Goal: Task Accomplishment & Management: Use online tool/utility

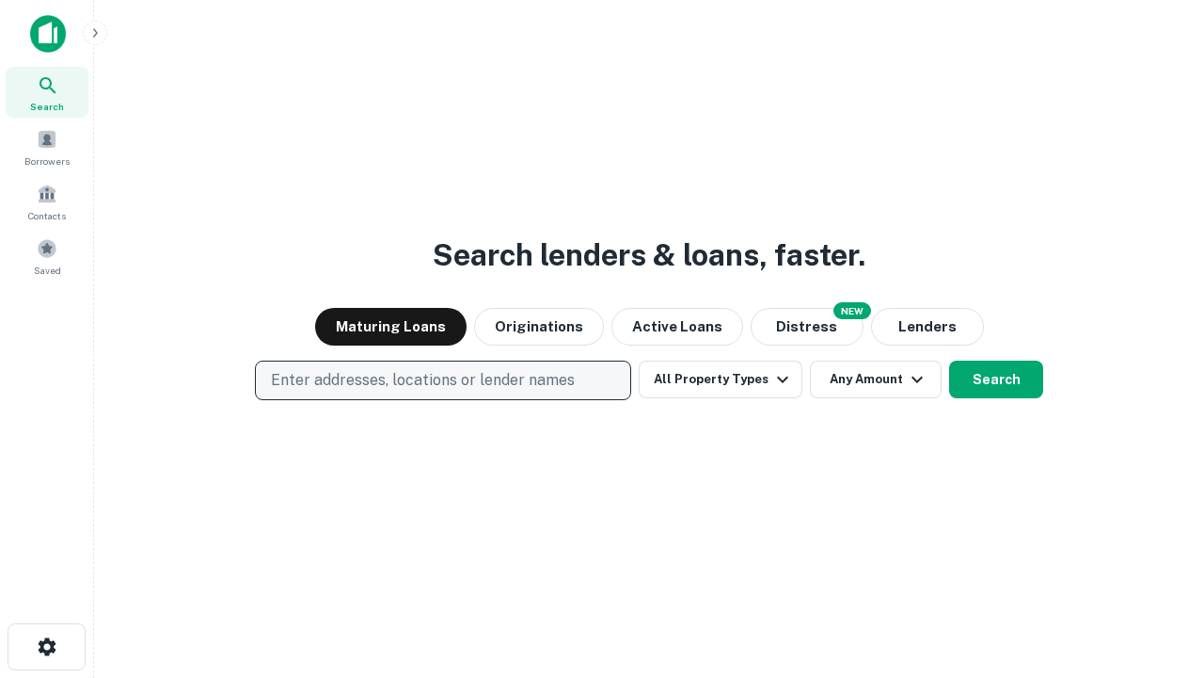
click at [442, 380] on p "Enter addresses, locations or lender names" at bounding box center [423, 380] width 304 height 23
type input "**********"
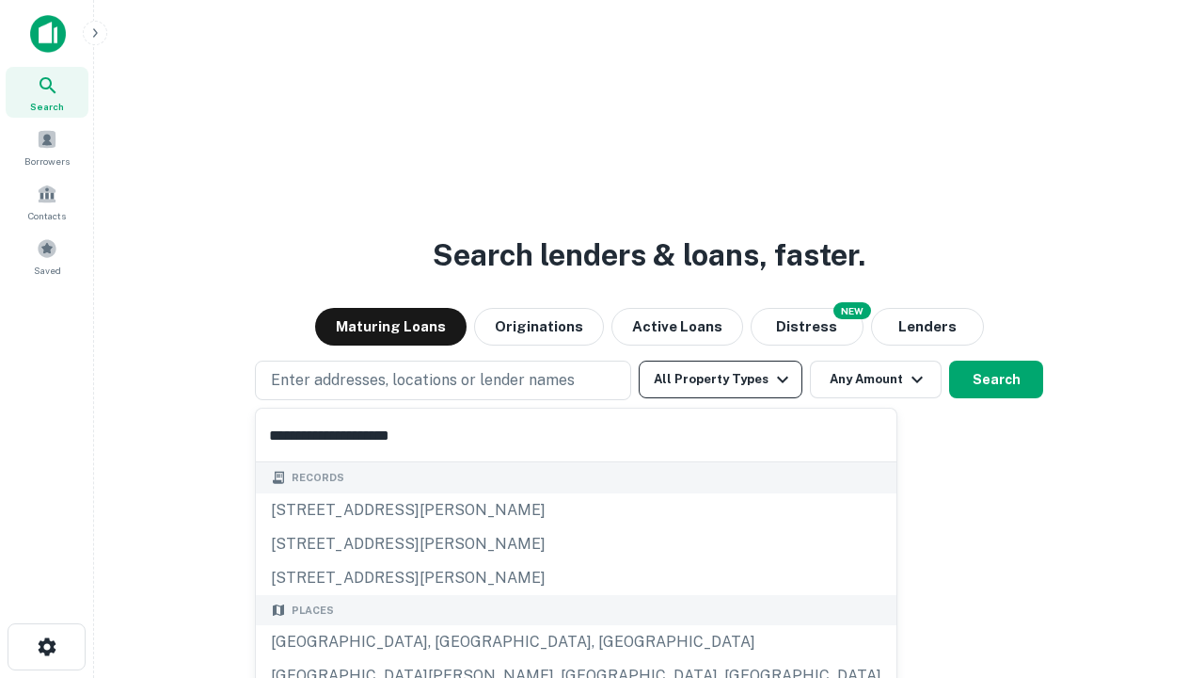
click at [450, 642] on div "Santa Monica, CA, USA" at bounding box center [576, 642] width 641 height 34
click at [721, 379] on button "All Property Types" at bounding box center [721, 379] width 164 height 38
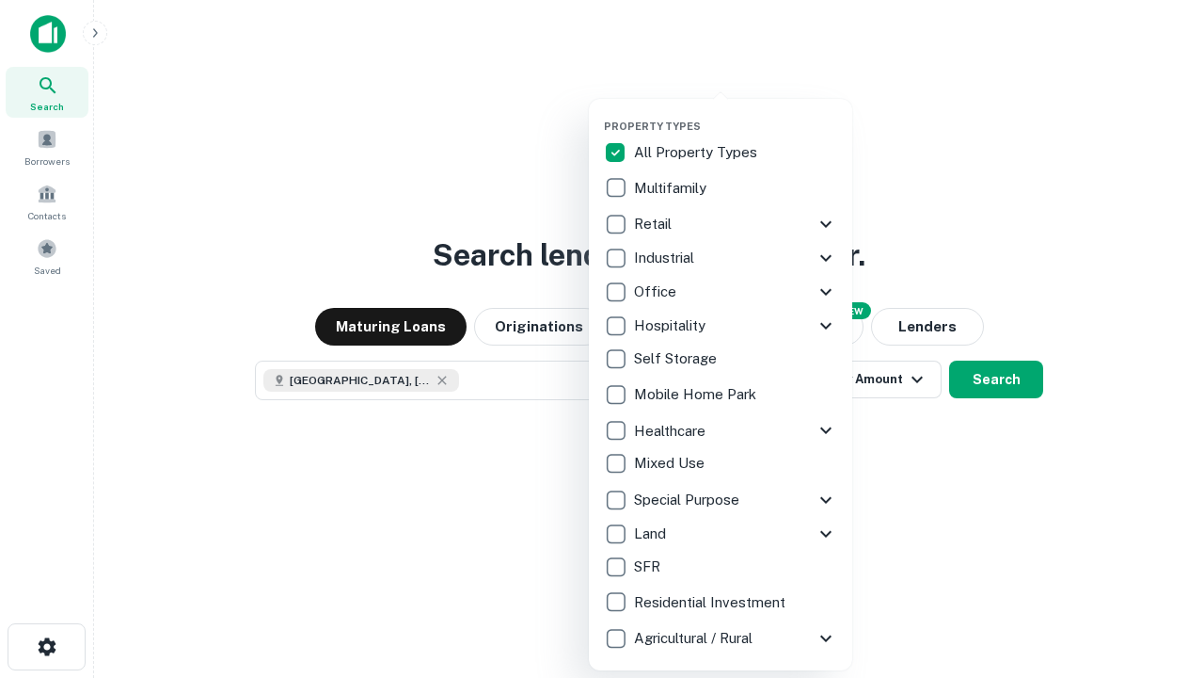
click at [736, 114] on button "button" at bounding box center [735, 114] width 263 height 1
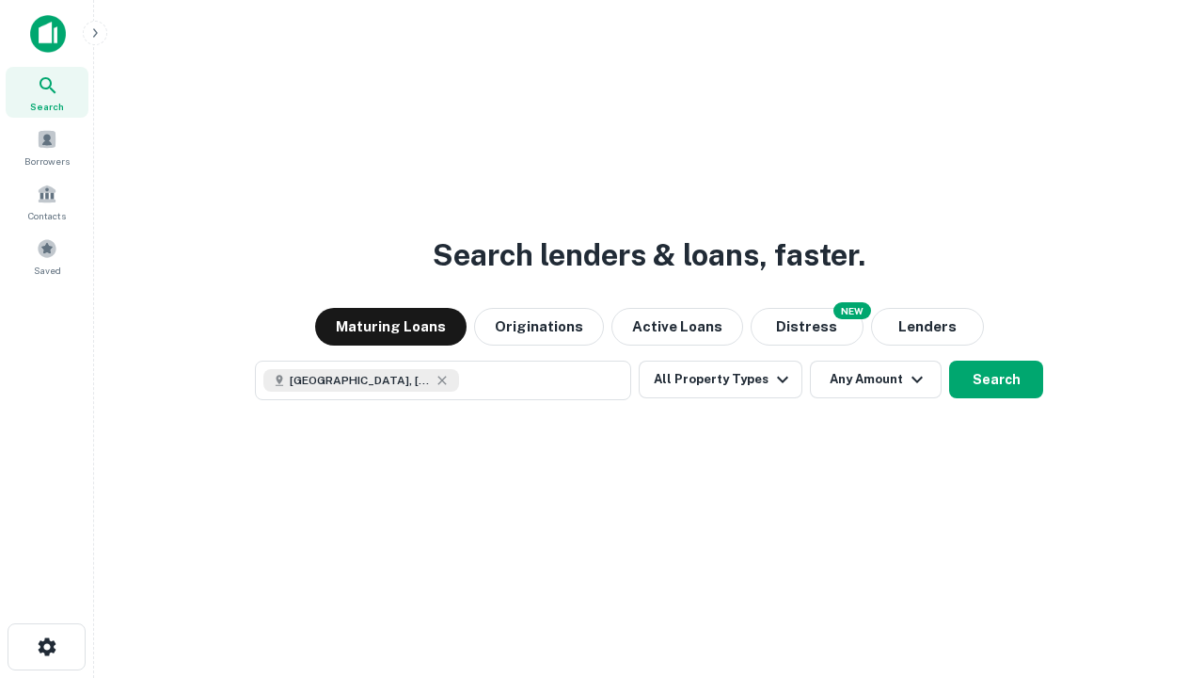
scroll to position [30, 0]
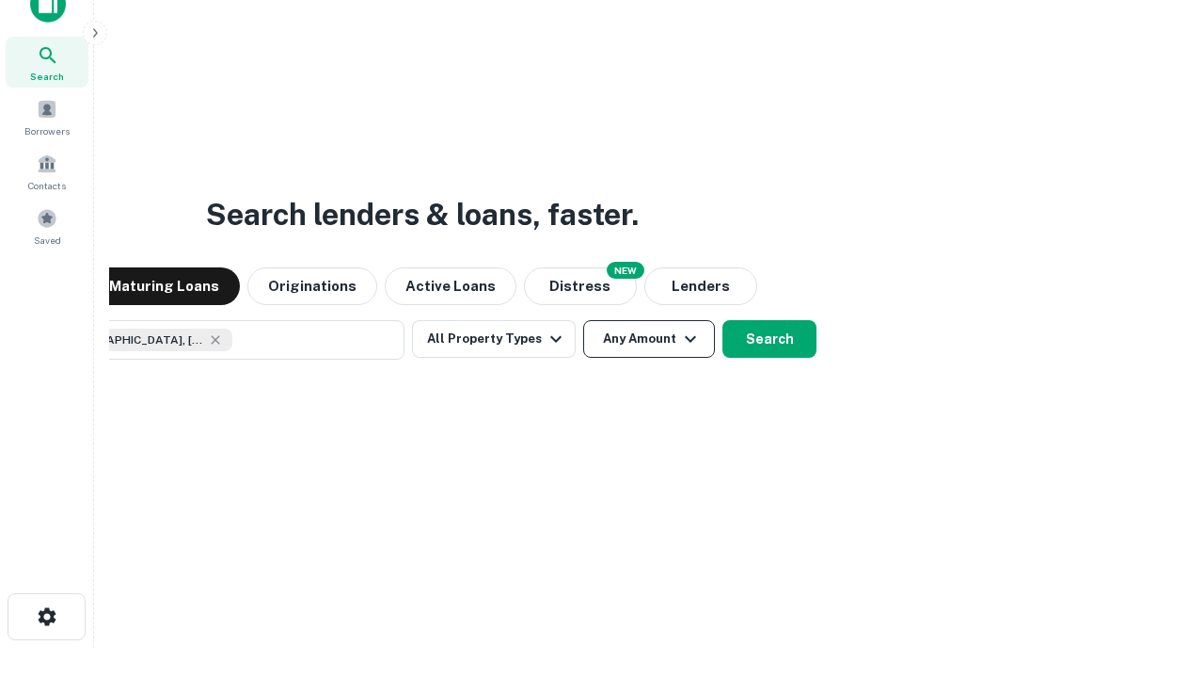
click at [583, 320] on button "Any Amount" at bounding box center [649, 339] width 132 height 38
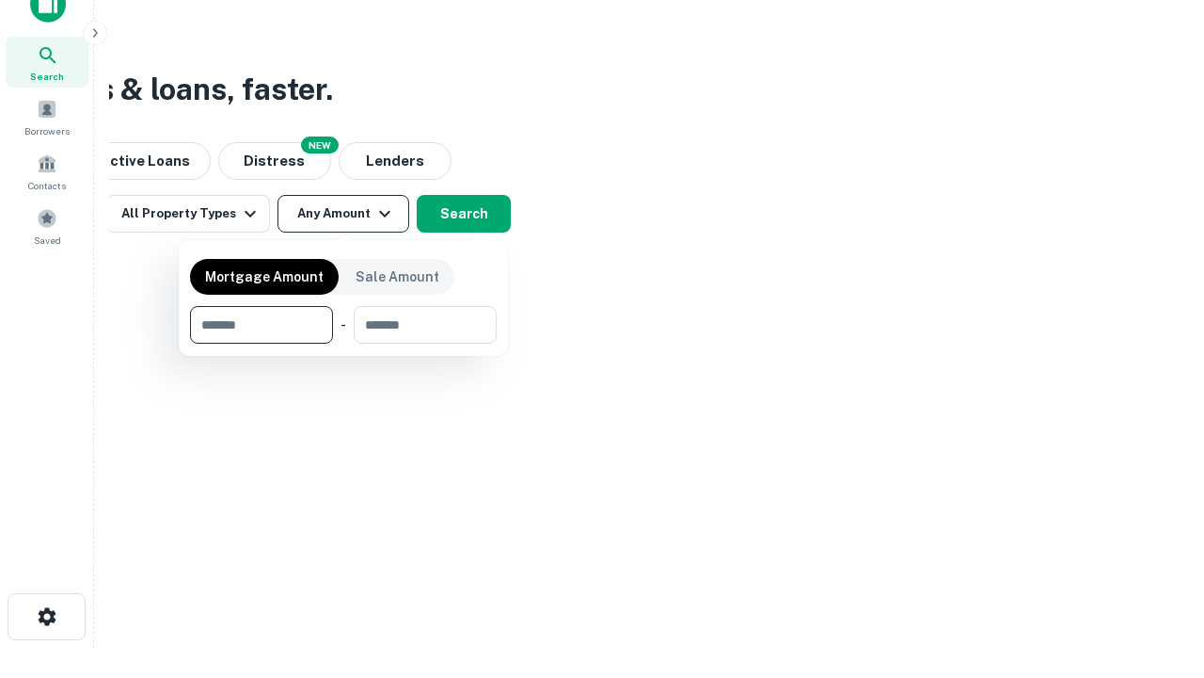
type input "*******"
click at [343, 343] on button "button" at bounding box center [343, 343] width 307 height 1
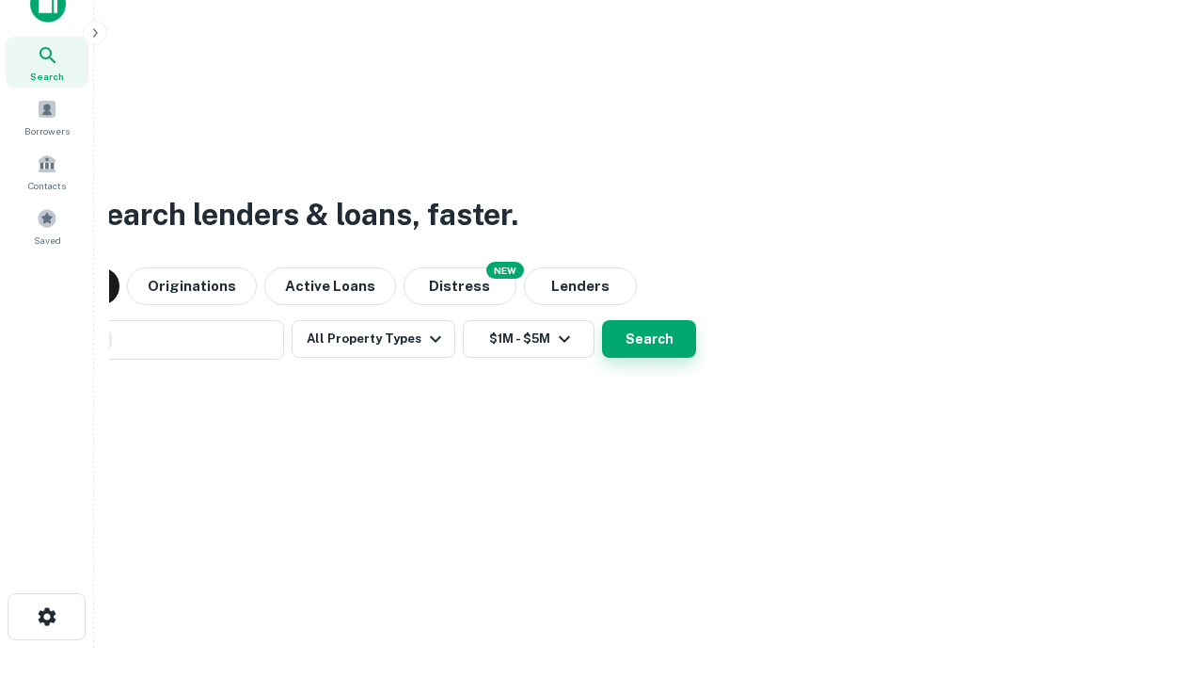
click at [602, 320] on button "Search" at bounding box center [649, 339] width 94 height 38
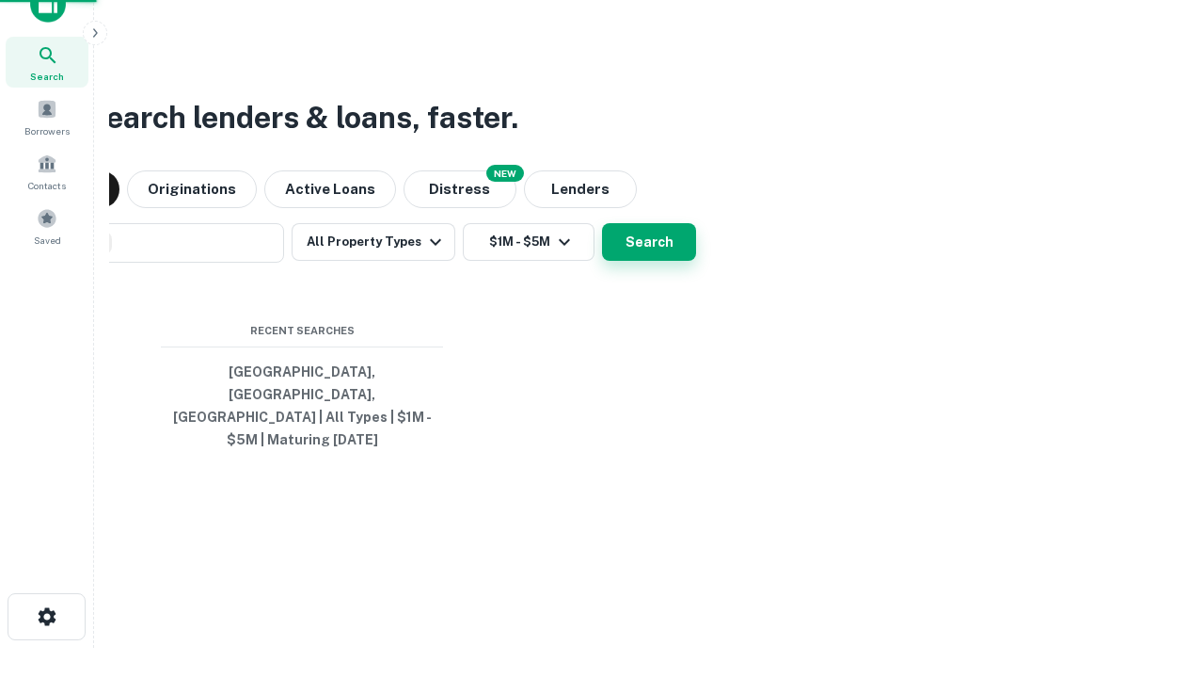
scroll to position [61, 533]
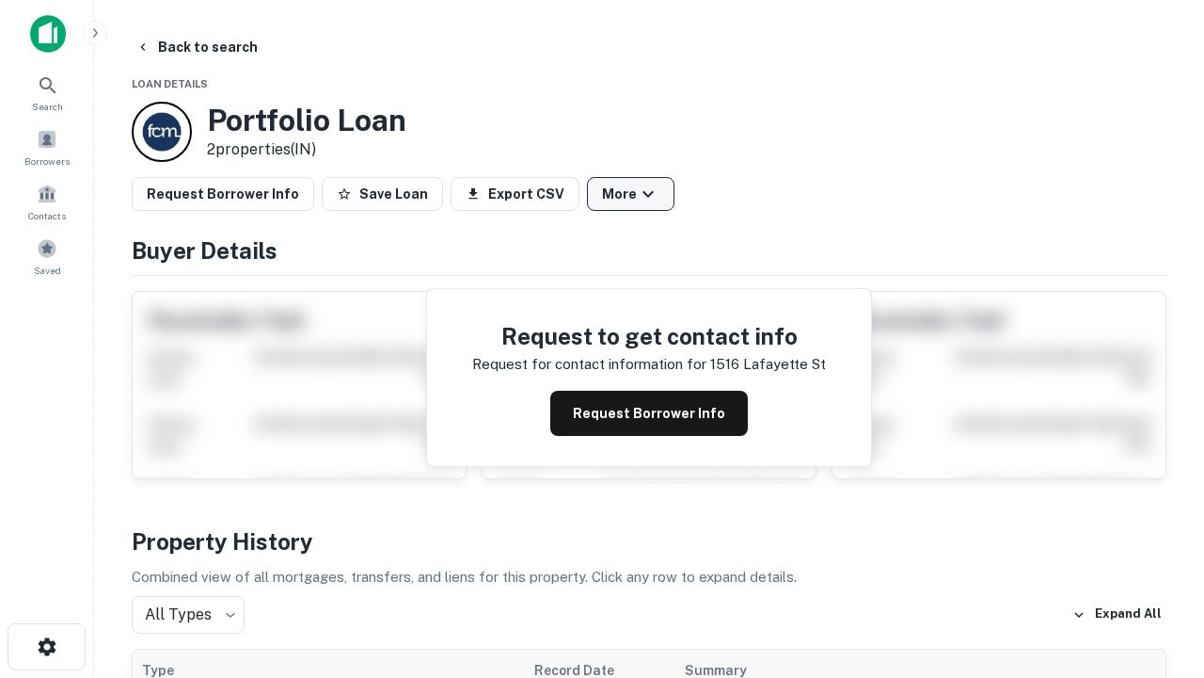
click at [630, 194] on button "More" at bounding box center [631, 194] width 88 height 34
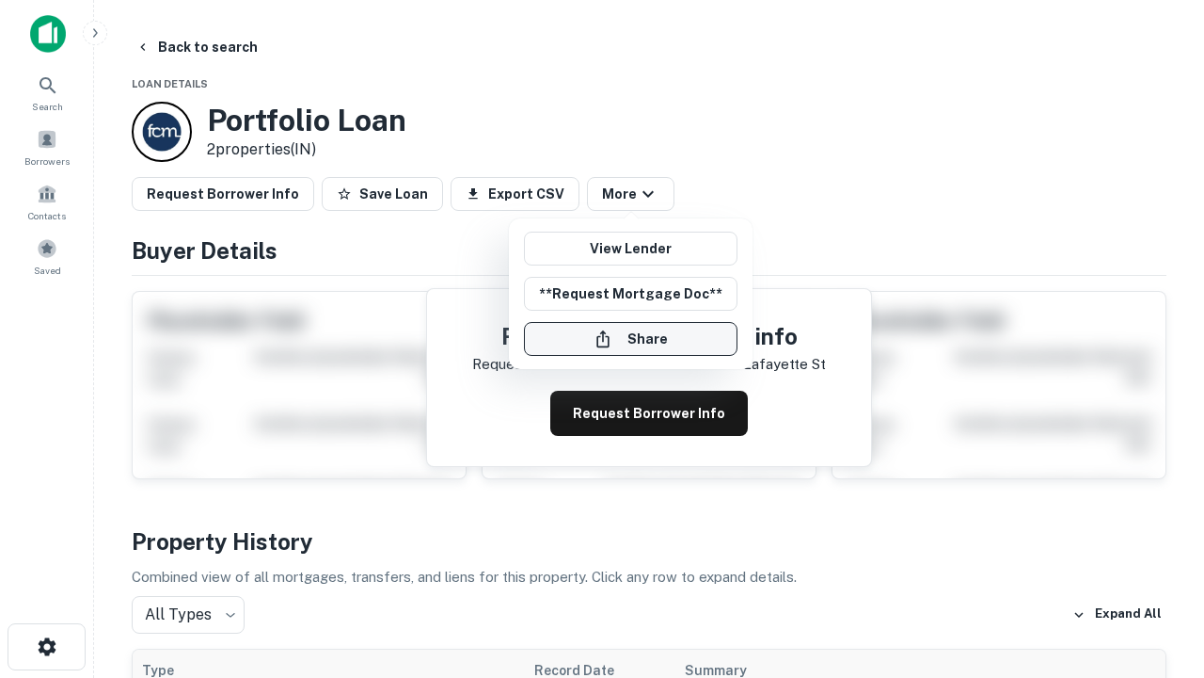
click at [630, 339] on button "Share" at bounding box center [631, 339] width 214 height 34
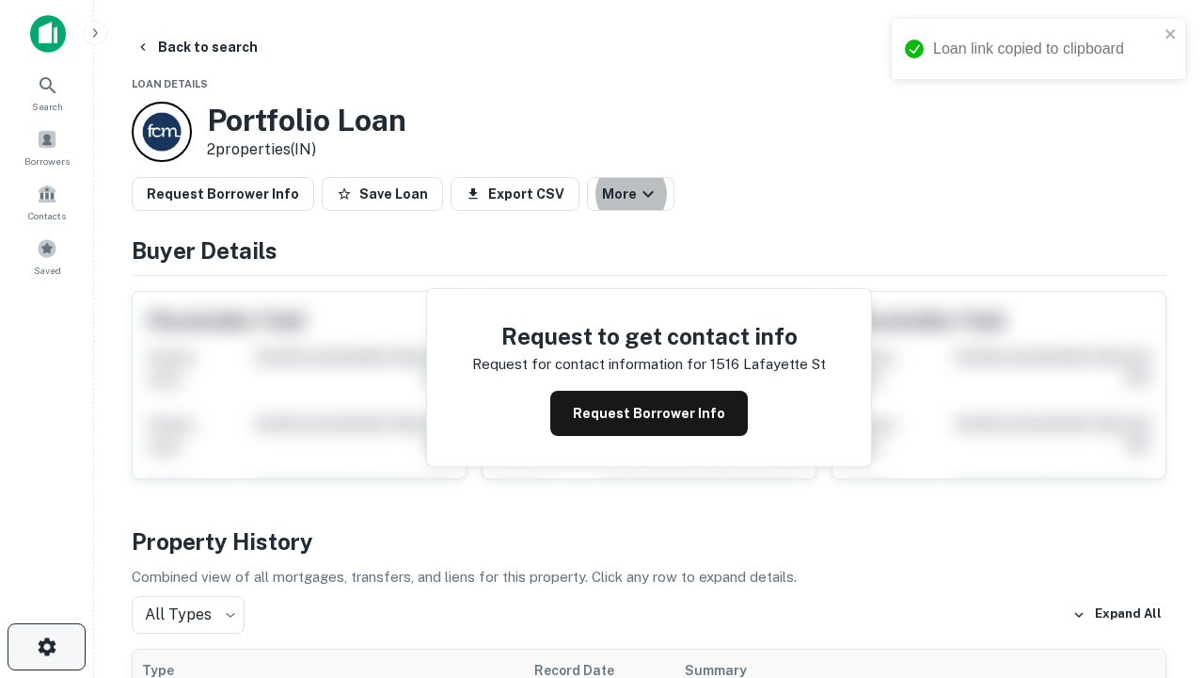
click at [46, 646] on icon "button" at bounding box center [47, 646] width 23 height 23
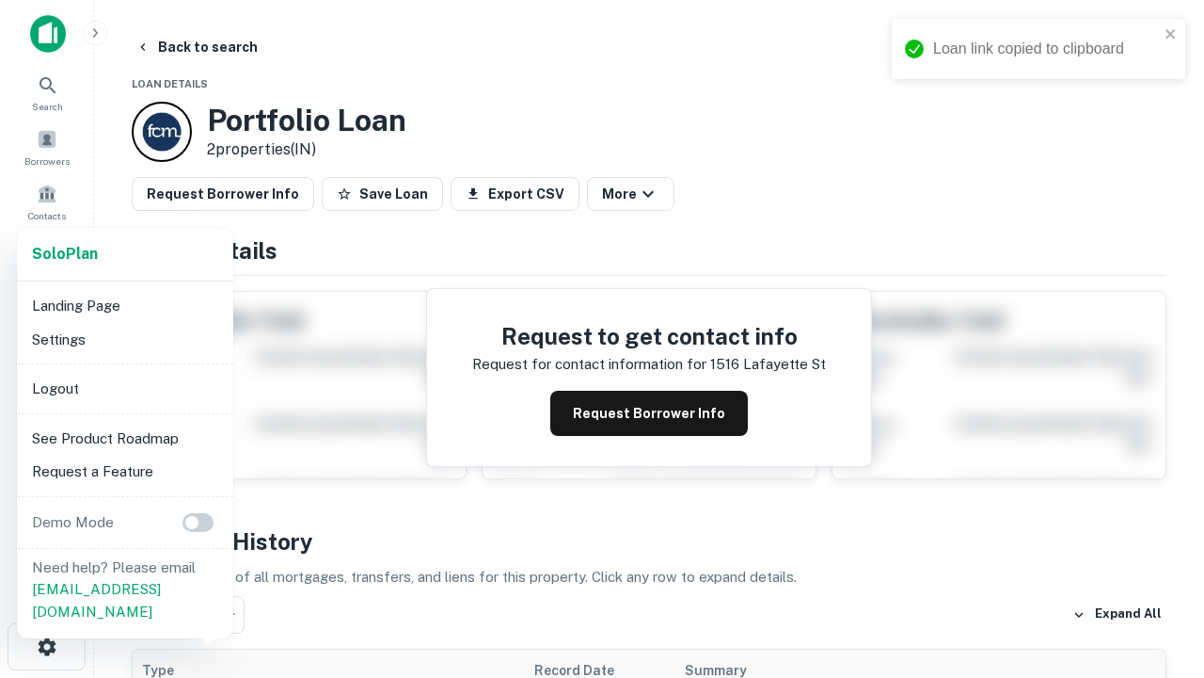
click at [124, 388] on li "Logout" at bounding box center [124, 389] width 201 height 34
